Goal: Information Seeking & Learning: Stay updated

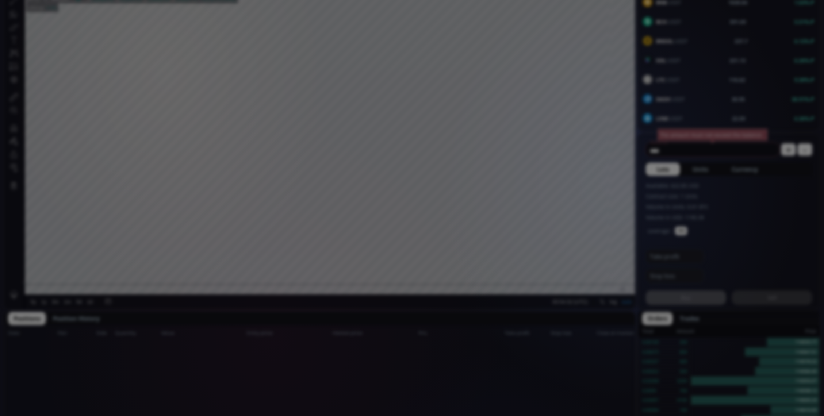
scroll to position [103, 0]
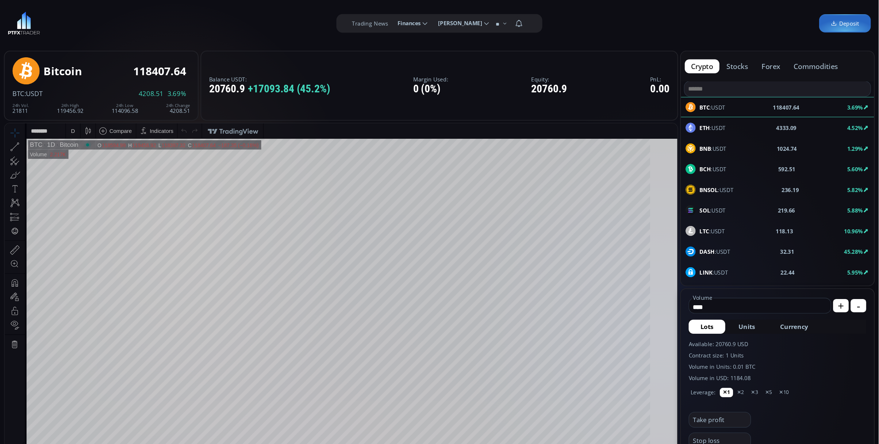
scroll to position [103, 0]
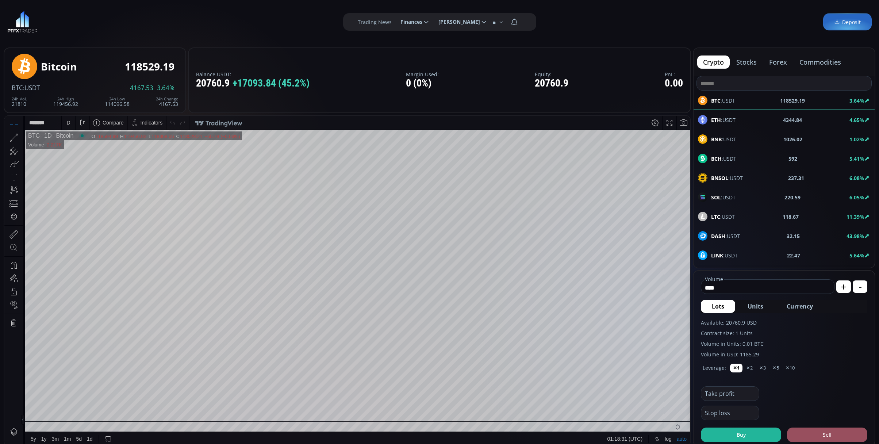
scroll to position [103, 0]
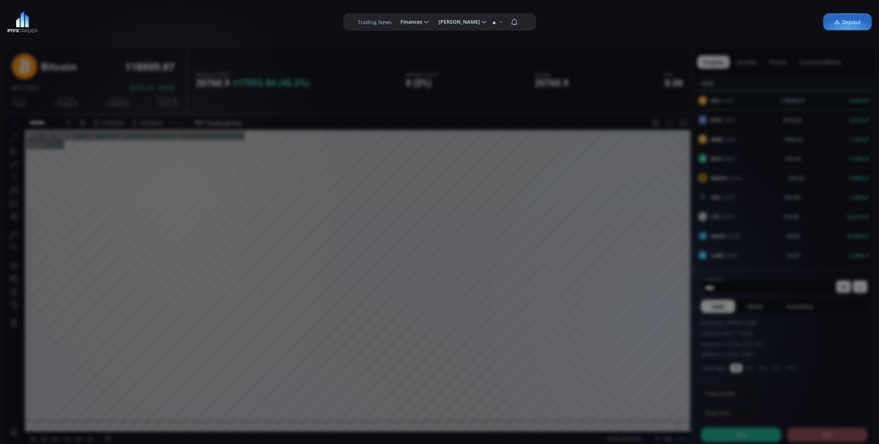
click at [220, 10] on div "**********" at bounding box center [439, 22] width 879 height 44
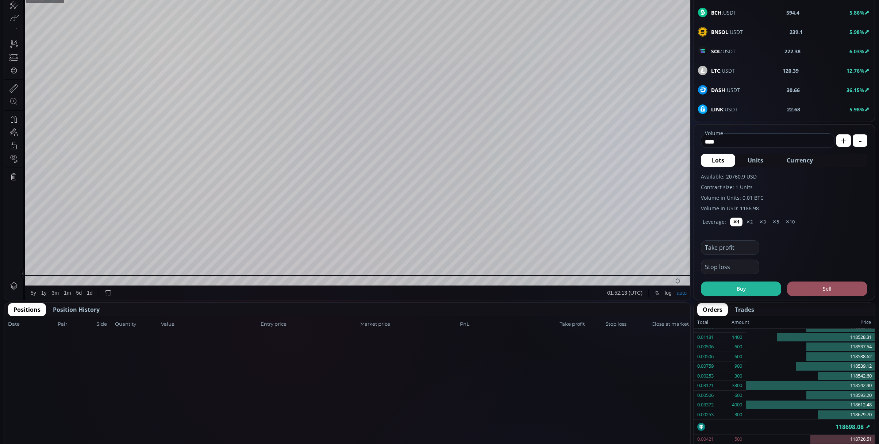
scroll to position [0, 0]
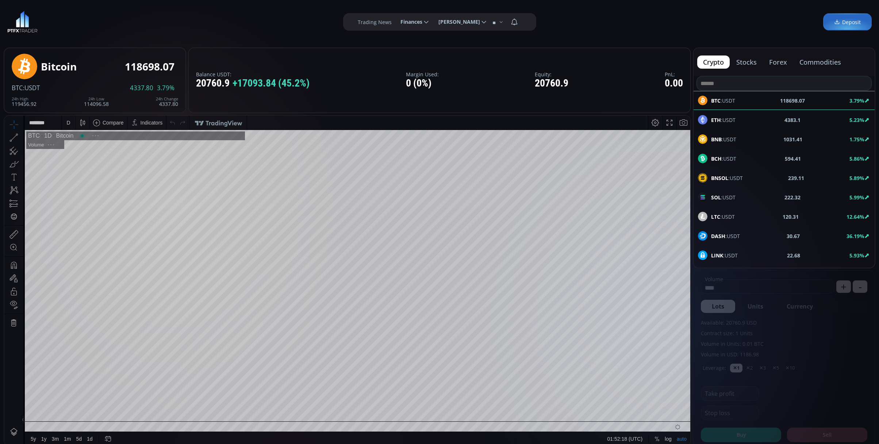
scroll to position [104, 0]
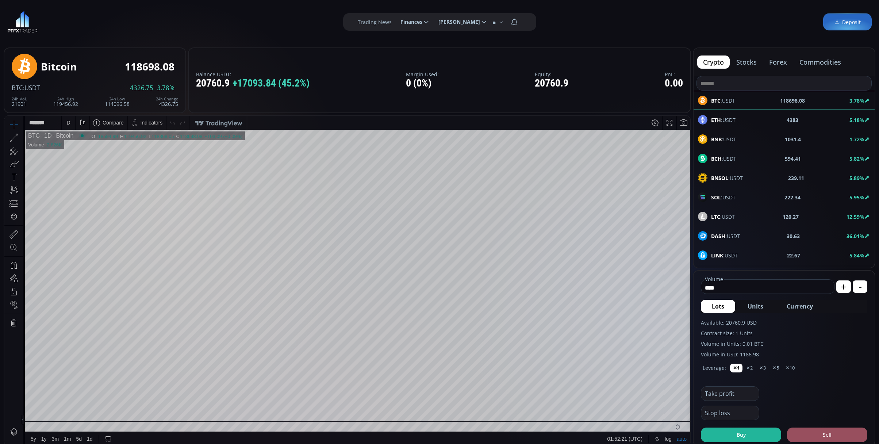
click at [72, 116] on div "D" at bounding box center [69, 123] width 14 height 14
click at [88, 150] on div "1 minute" at bounding box center [87, 149] width 45 height 6
